Goal: Task Accomplishment & Management: Use online tool/utility

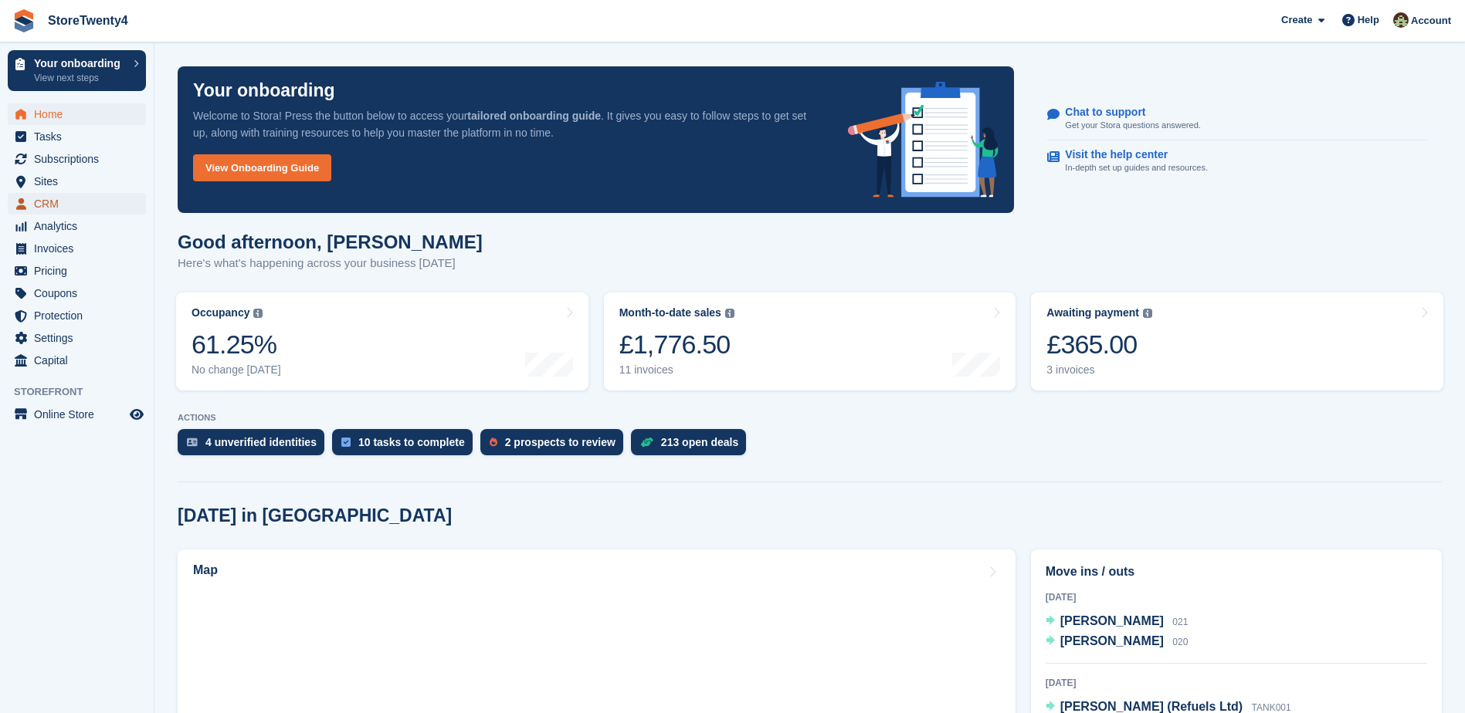
click at [48, 202] on span "CRM" at bounding box center [80, 204] width 93 height 22
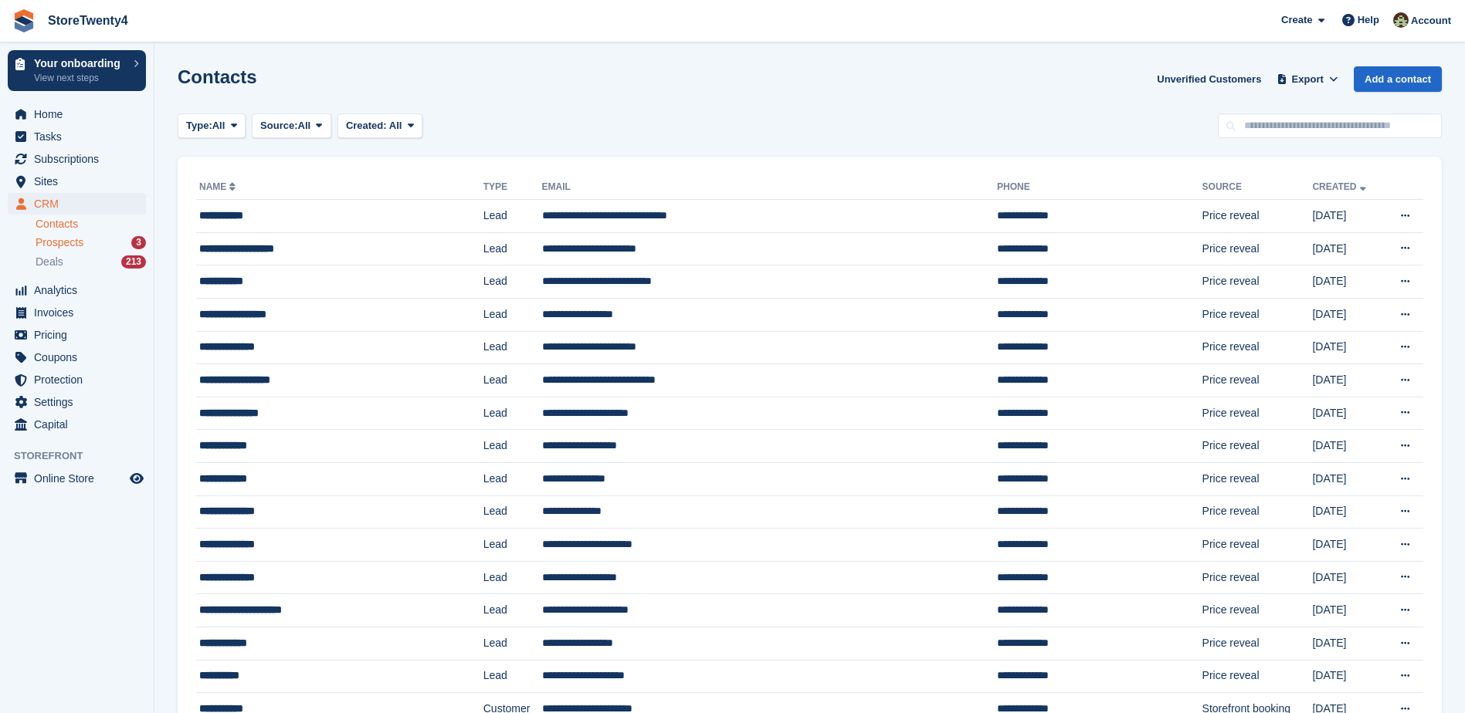
click at [53, 242] on span "Prospects" at bounding box center [60, 243] width 48 height 15
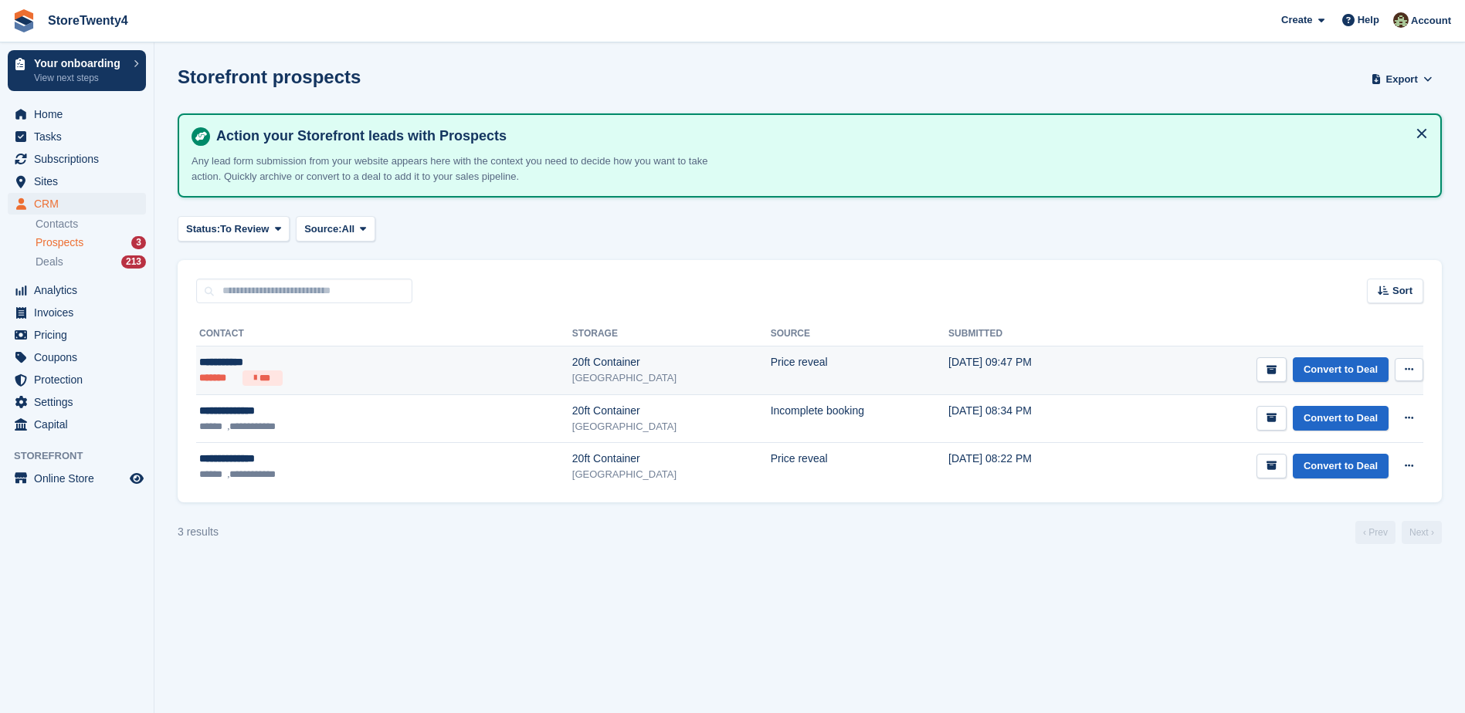
click at [572, 361] on div "20ft Container" at bounding box center [671, 362] width 198 height 16
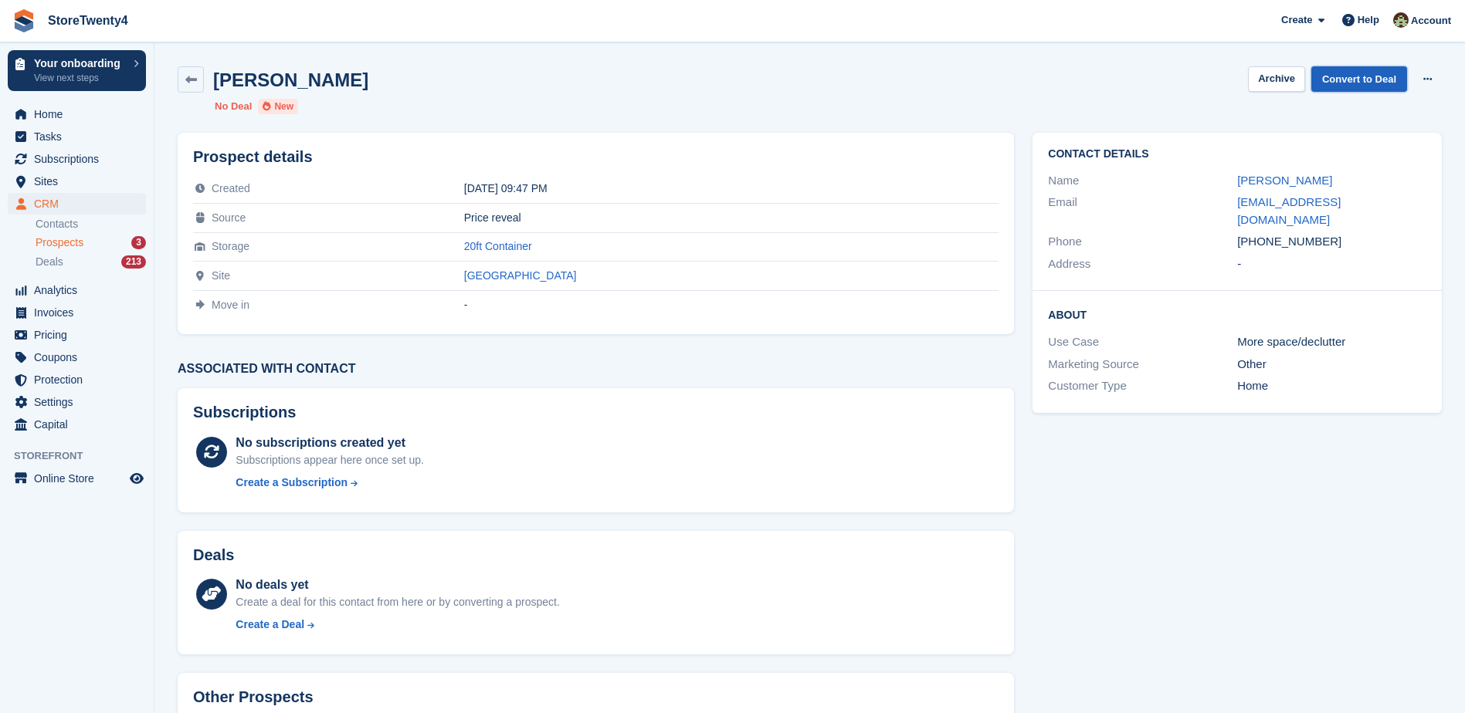
click at [1371, 81] on link "Convert to Deal" at bounding box center [1359, 78] width 96 height 25
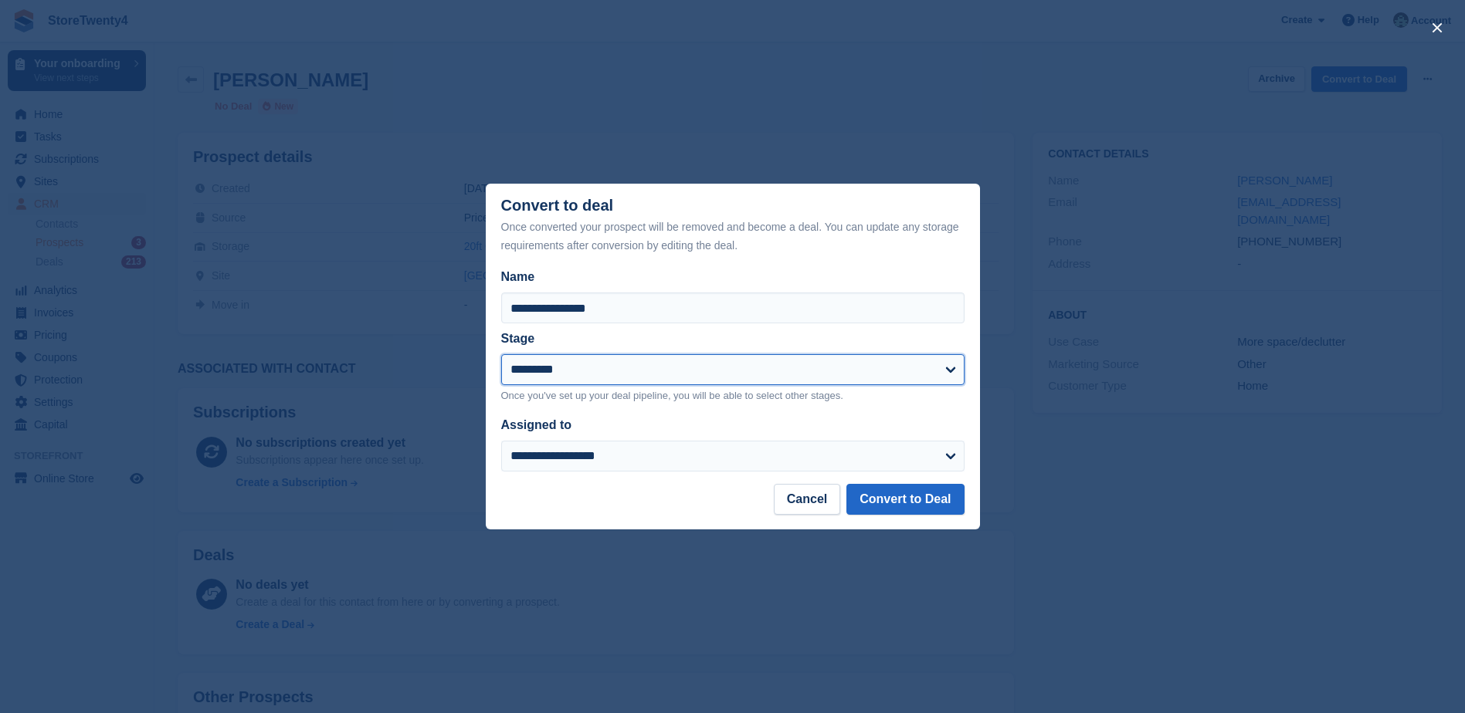
click at [605, 365] on select "**********" at bounding box center [732, 369] width 463 height 31
select select "****"
click at [501, 356] on select "**********" at bounding box center [732, 369] width 463 height 31
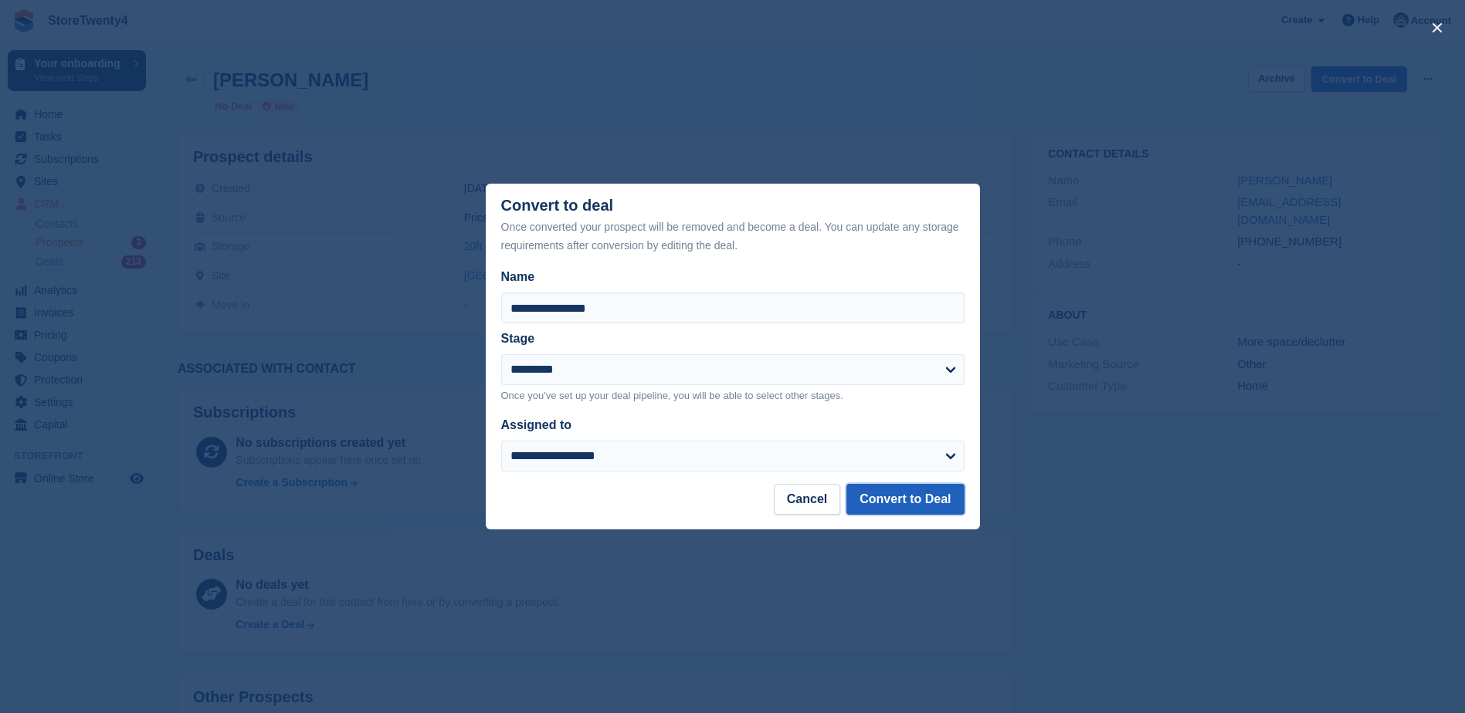
click at [898, 500] on button "Convert to Deal" at bounding box center [904, 499] width 117 height 31
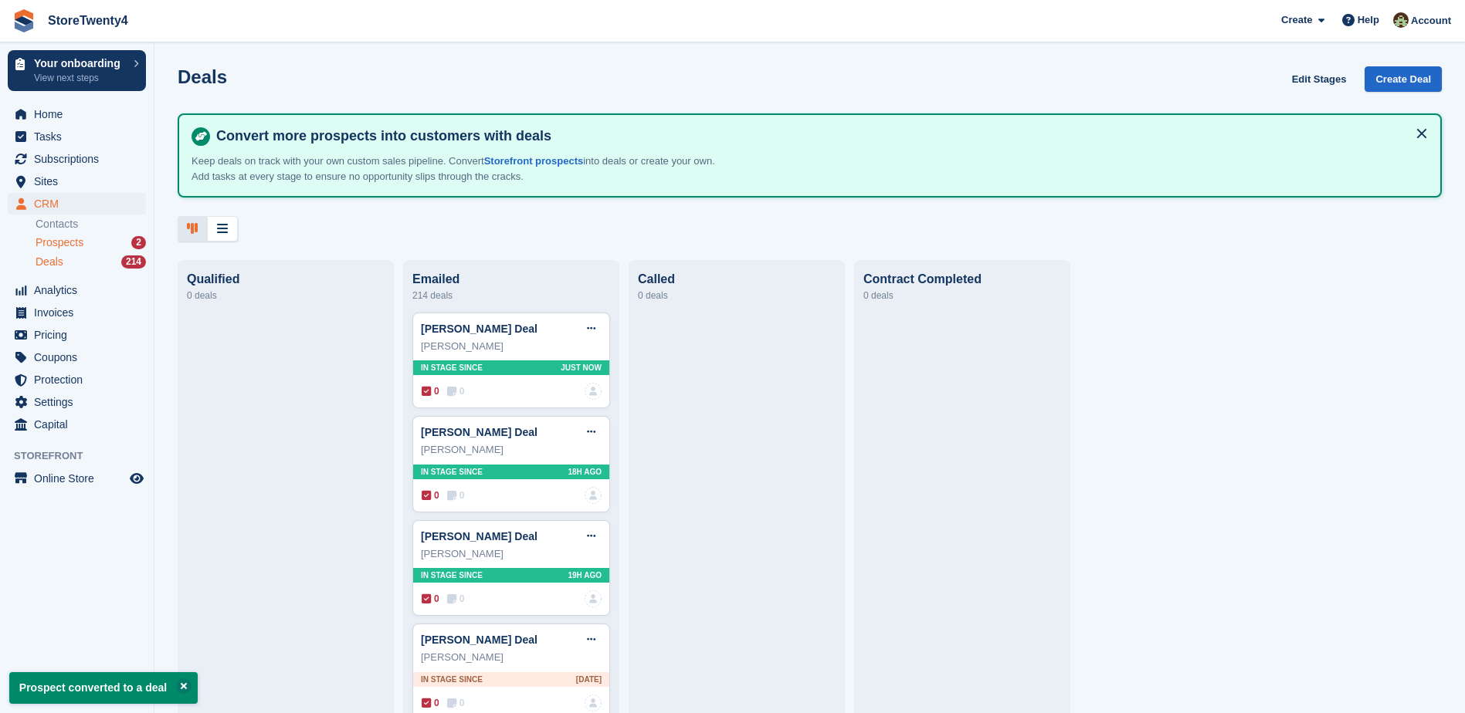
click at [63, 239] on span "Prospects" at bounding box center [60, 243] width 48 height 15
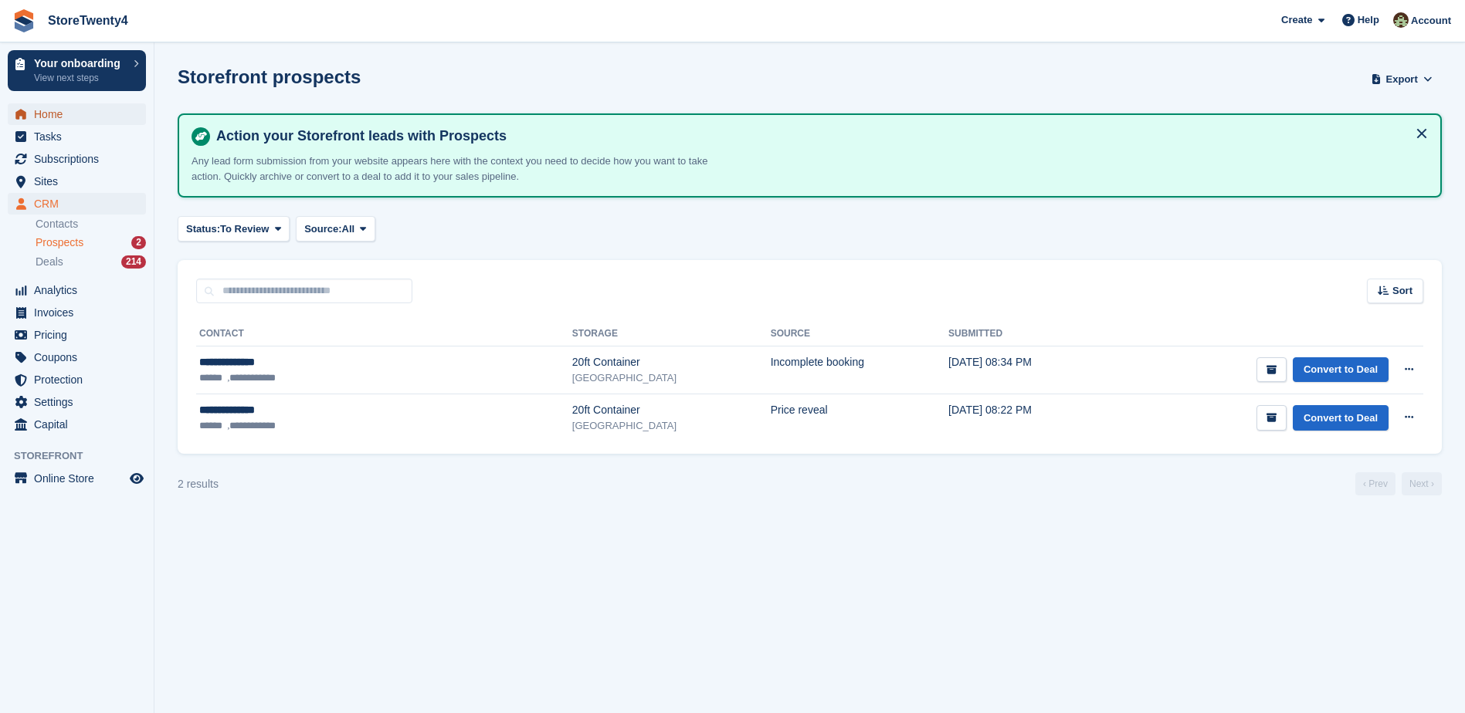
click at [59, 115] on span "Home" at bounding box center [80, 114] width 93 height 22
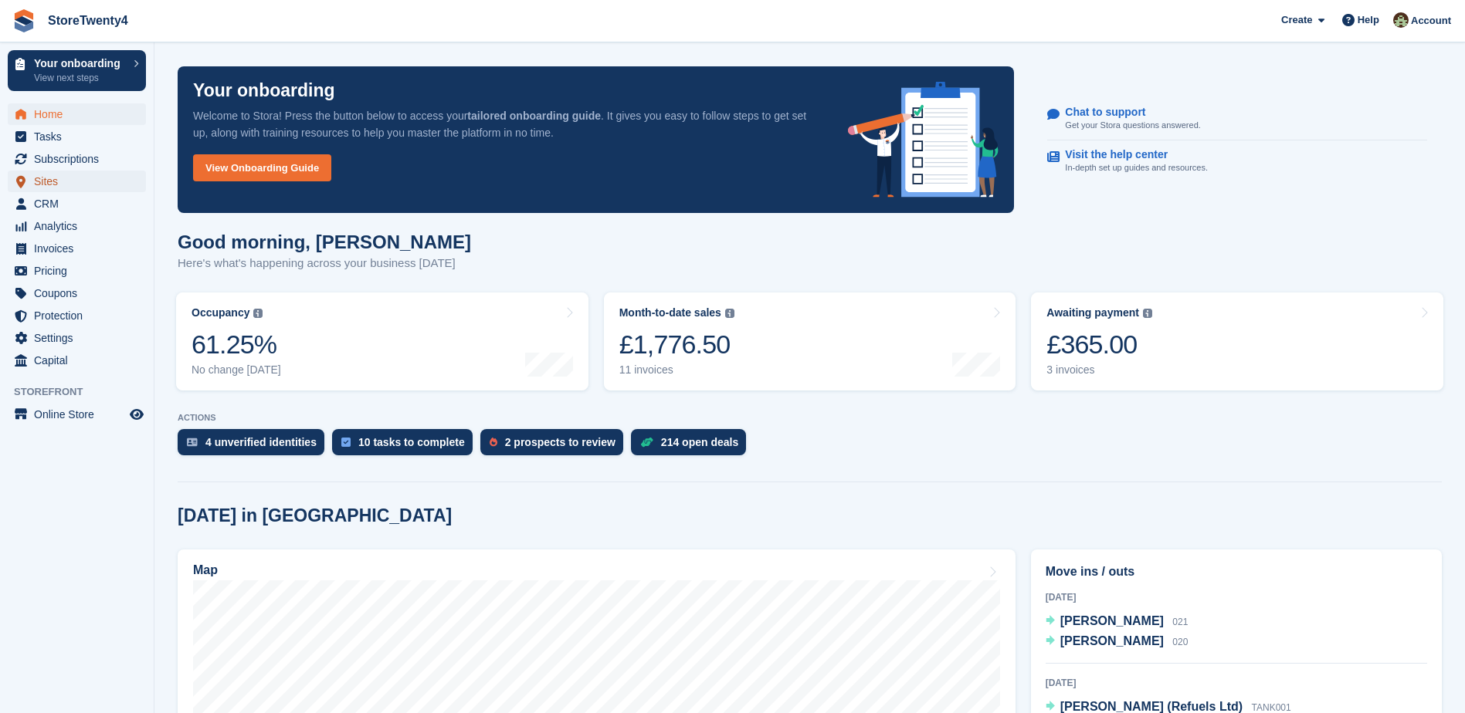
click at [53, 181] on span "Sites" at bounding box center [80, 182] width 93 height 22
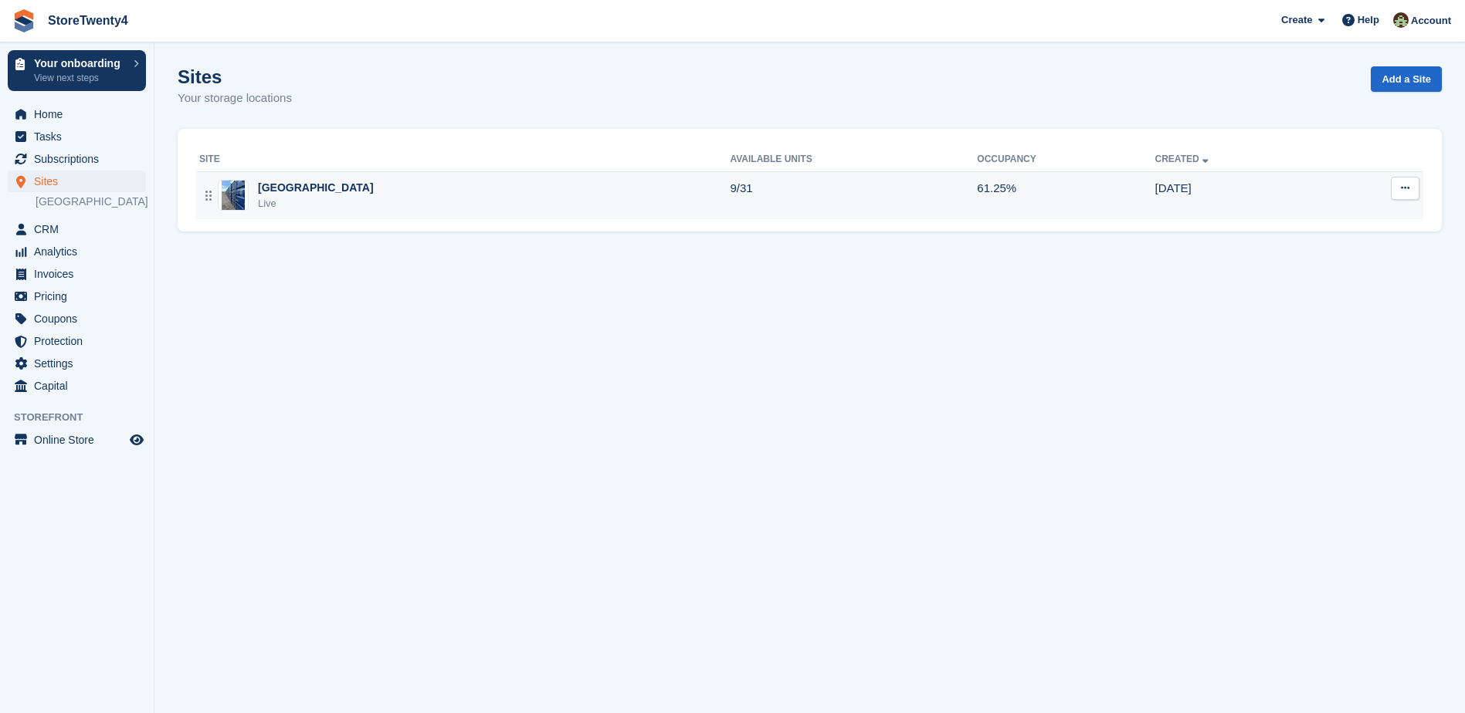
click at [340, 188] on div "[GEOGRAPHIC_DATA]" at bounding box center [316, 188] width 116 height 16
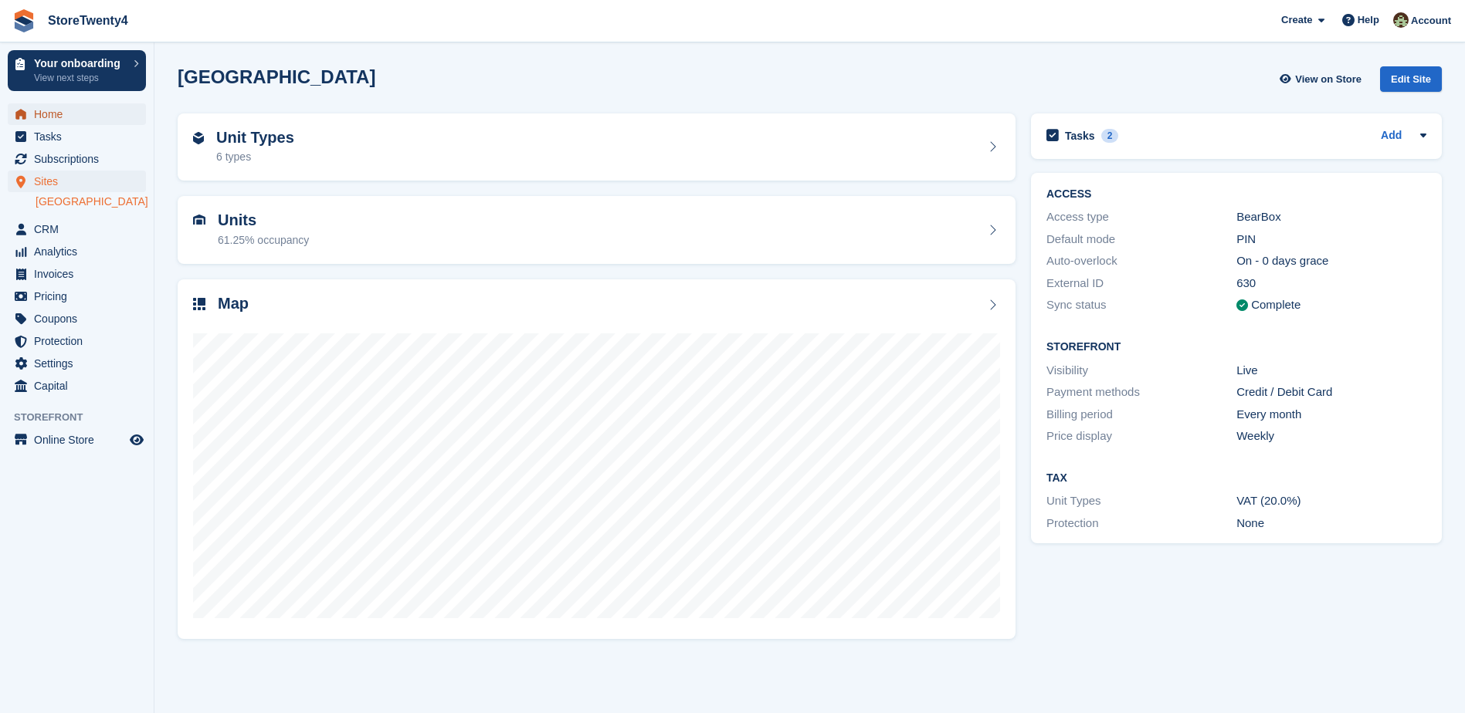
click at [56, 114] on span "Home" at bounding box center [80, 114] width 93 height 22
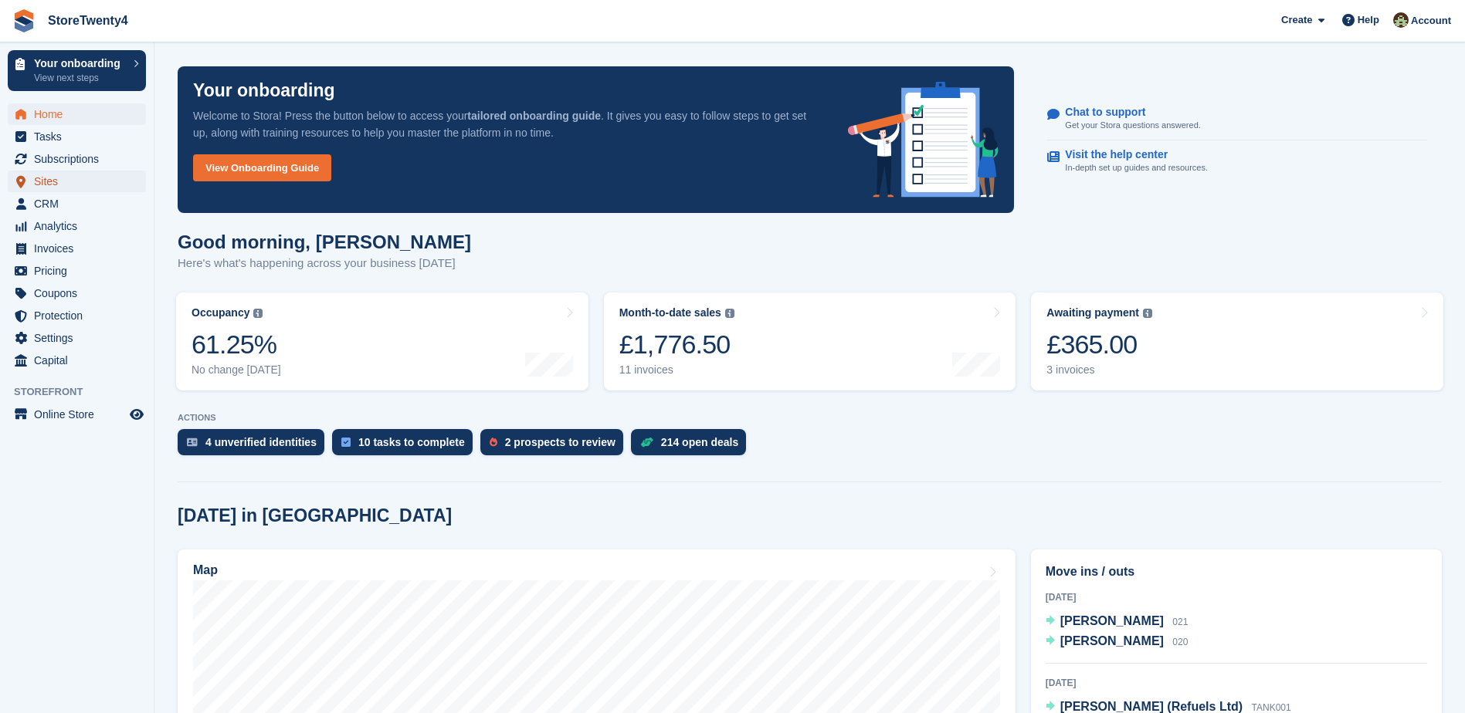
click at [50, 182] on span "Sites" at bounding box center [80, 182] width 93 height 22
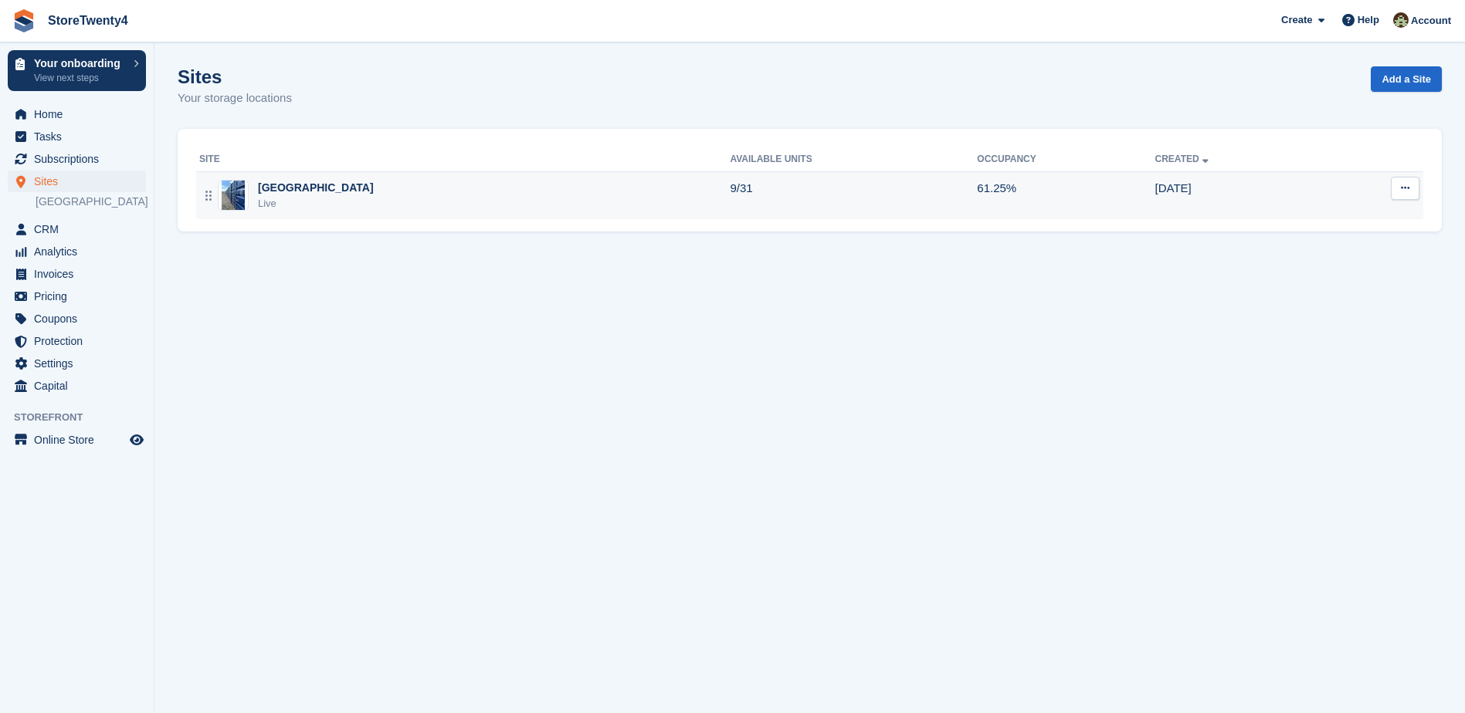
click at [325, 184] on div "[GEOGRAPHIC_DATA]" at bounding box center [316, 188] width 116 height 16
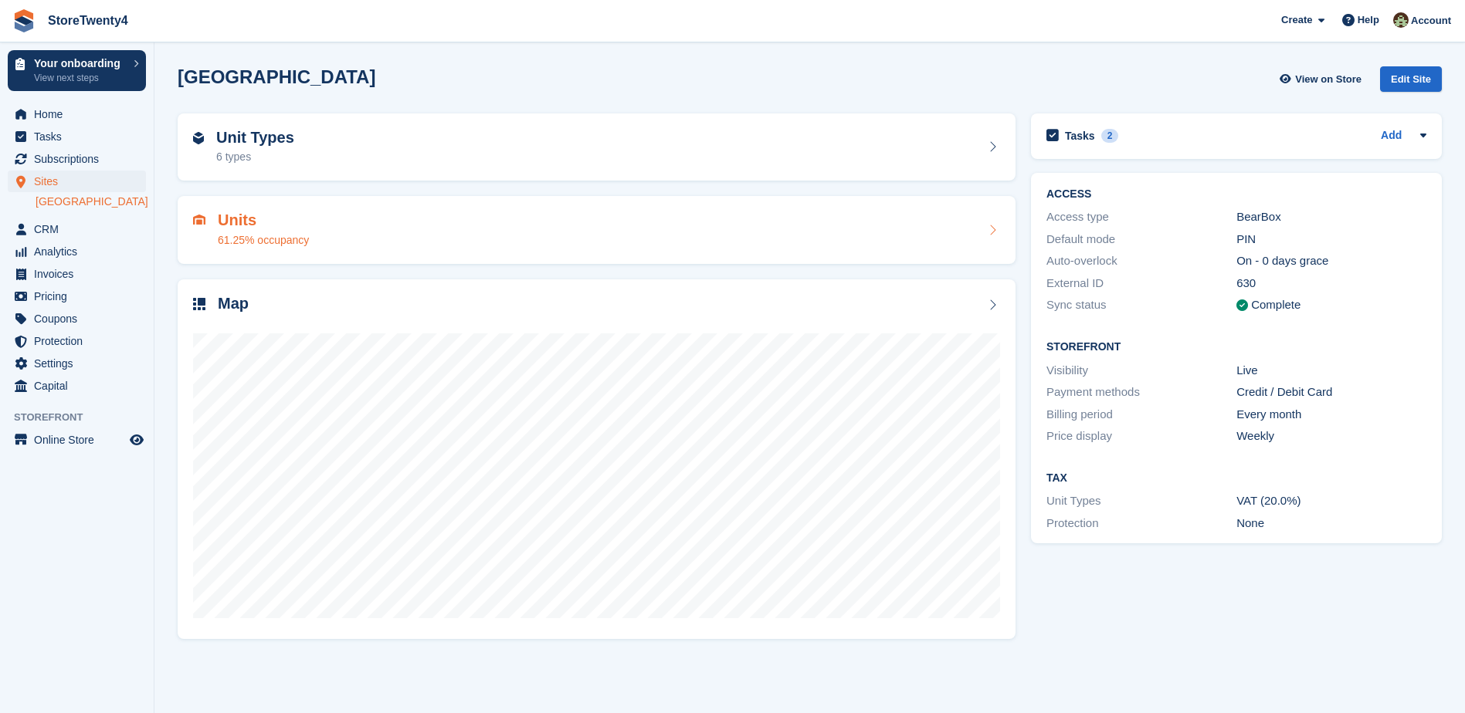
click at [269, 225] on h2 "Units" at bounding box center [263, 221] width 91 height 18
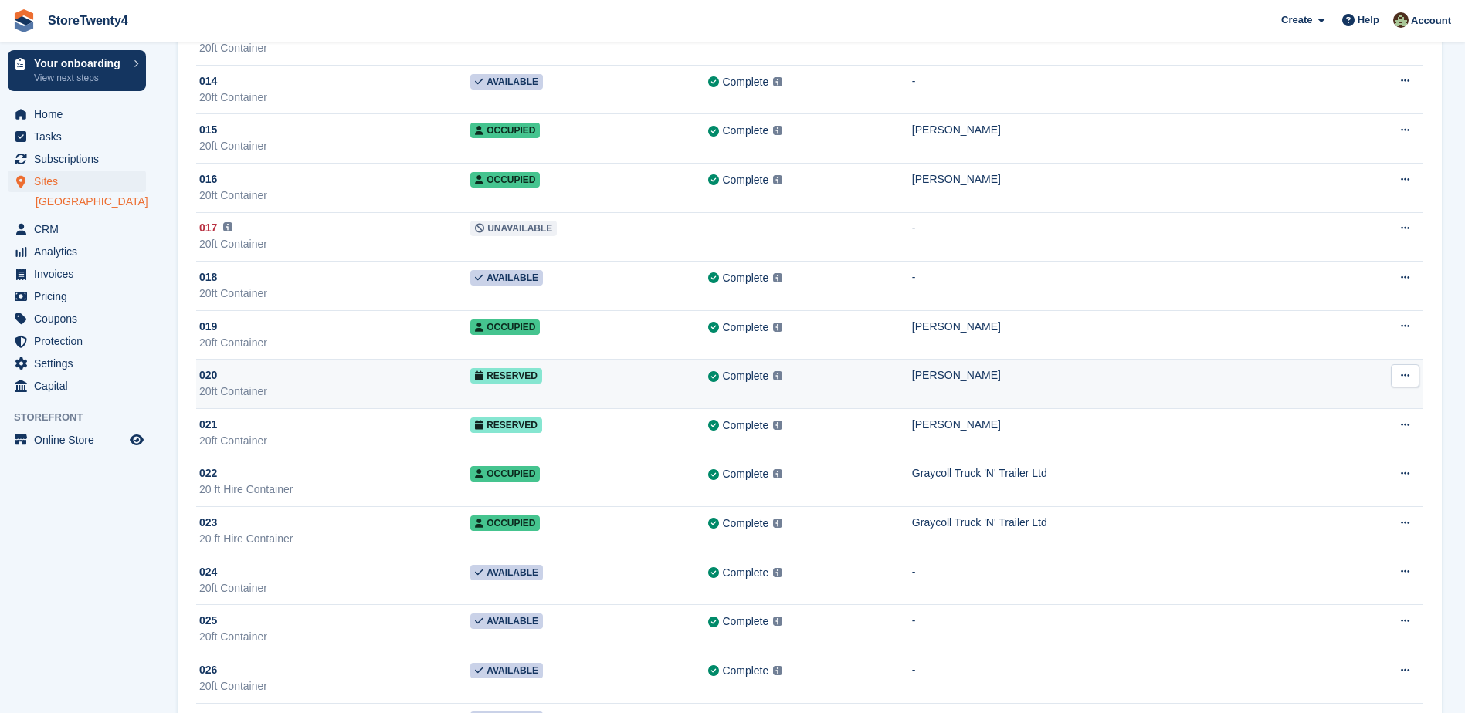
scroll to position [652, 0]
